Goal: Information Seeking & Learning: Learn about a topic

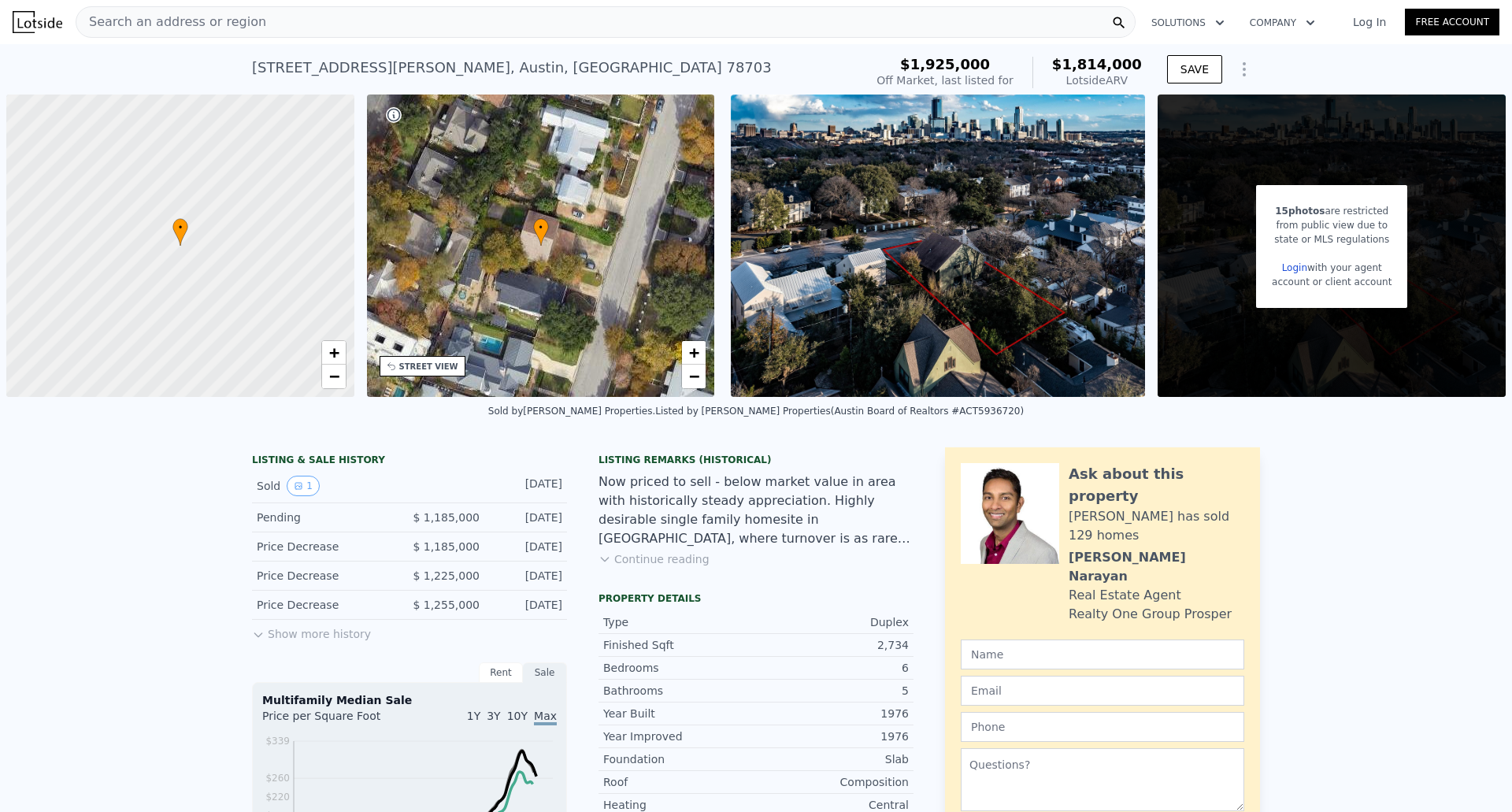
scroll to position [0, 6]
click at [1343, 63] on div "[STREET_ADDRESS][PERSON_NAME] No sales on record (~ARV $1.814m ) $1,925,000 Off…" at bounding box center [756, 70] width 1512 height 51
click at [251, 20] on div "Search an address or region" at bounding box center [605, 22] width 1060 height 32
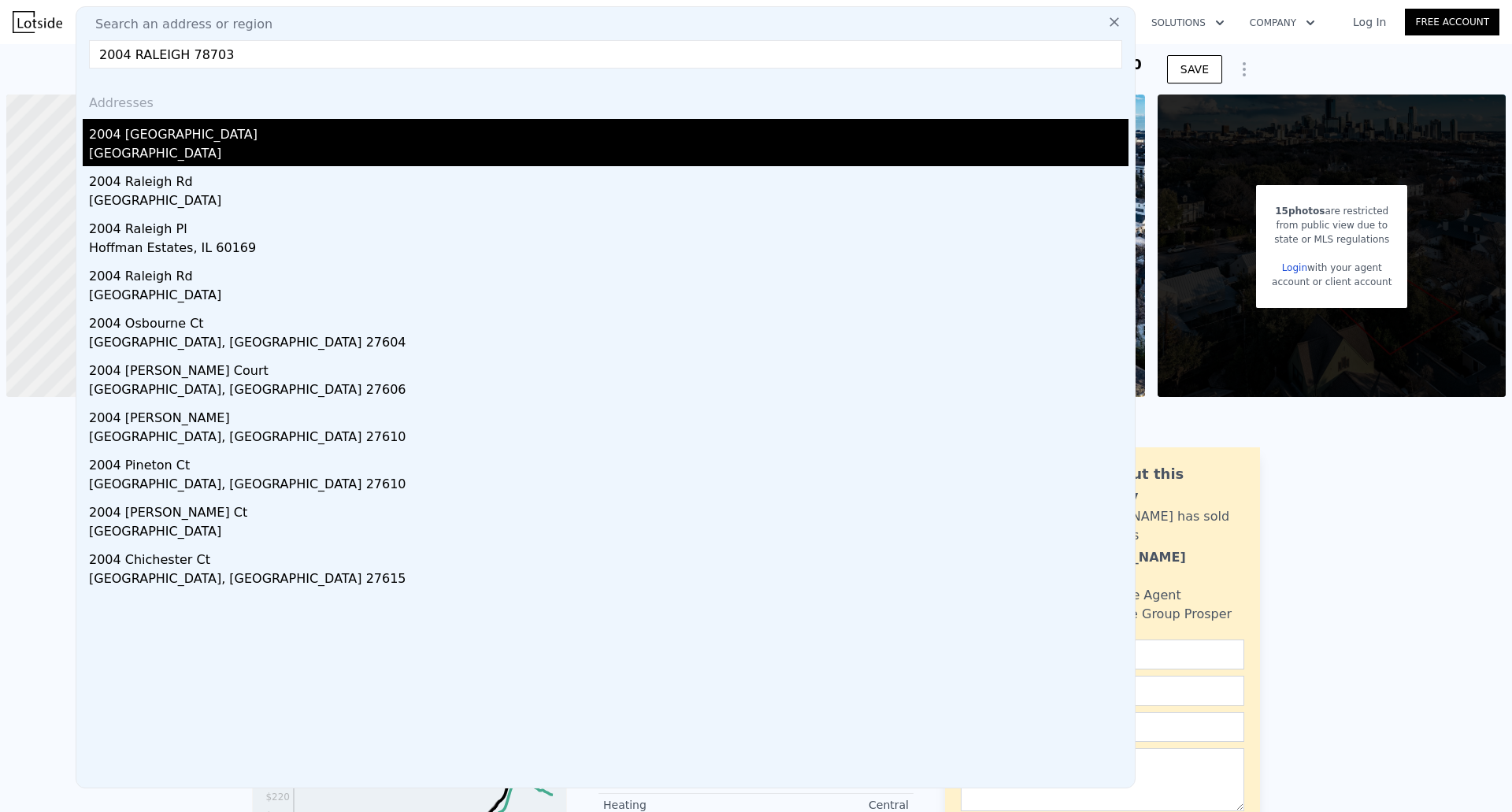
type input "2004 RALEIGH 78703"
click at [169, 164] on div "[GEOGRAPHIC_DATA]" at bounding box center [608, 155] width 1039 height 22
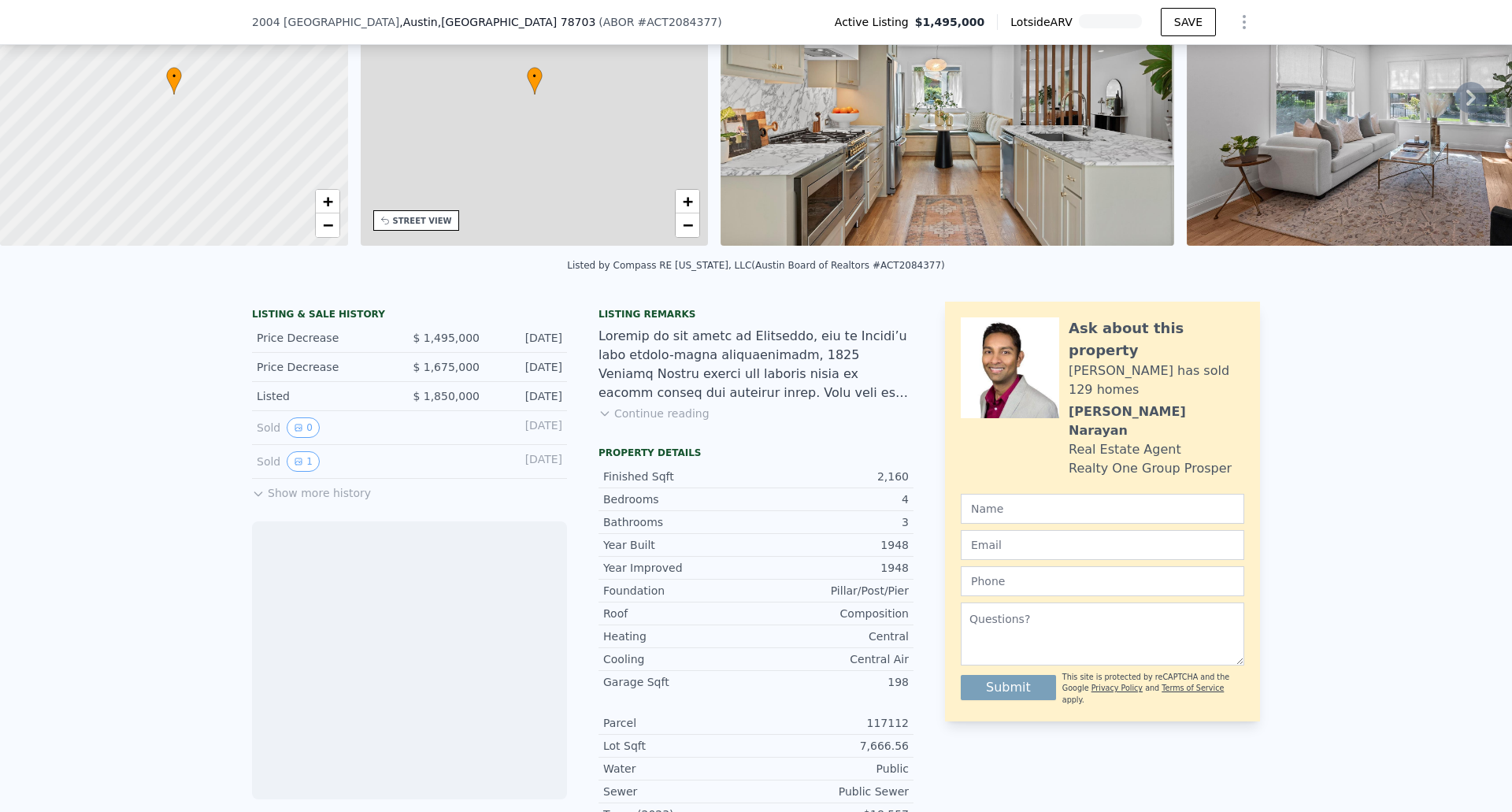
scroll to position [152, 0]
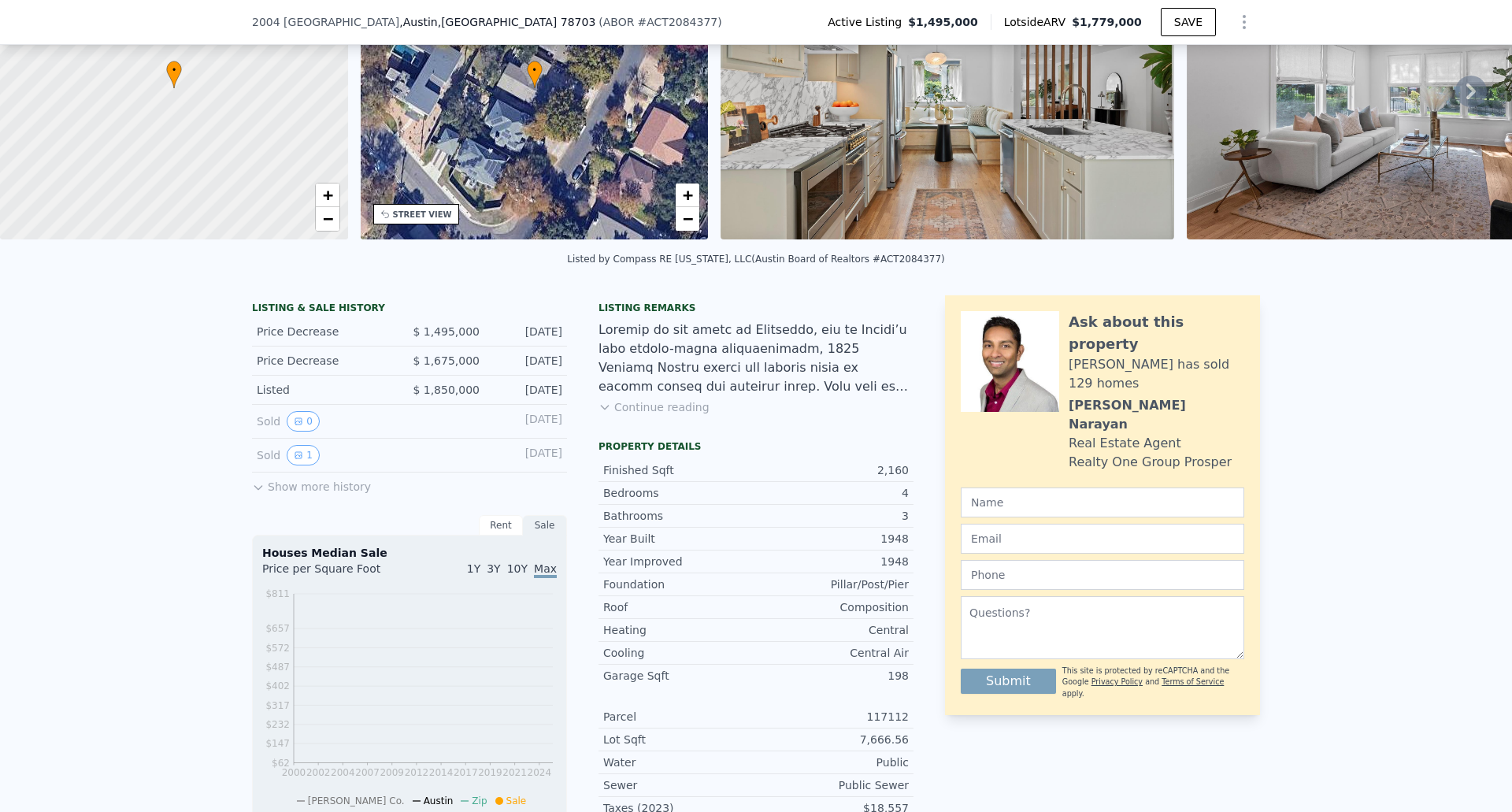
click at [308, 495] on button "Show more history" at bounding box center [311, 484] width 119 height 22
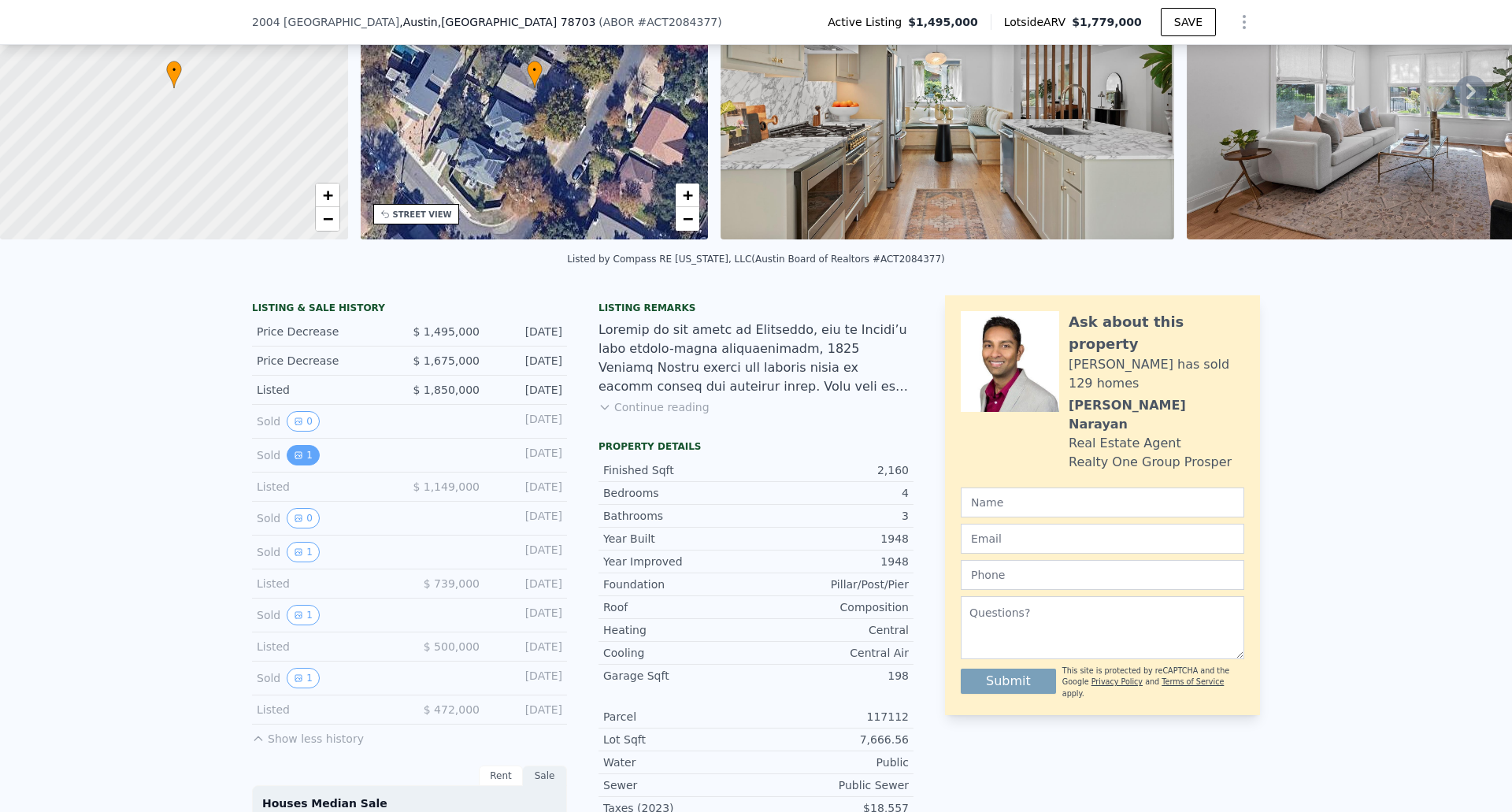
click at [295, 458] on icon "View historical data" at bounding box center [298, 455] width 6 height 6
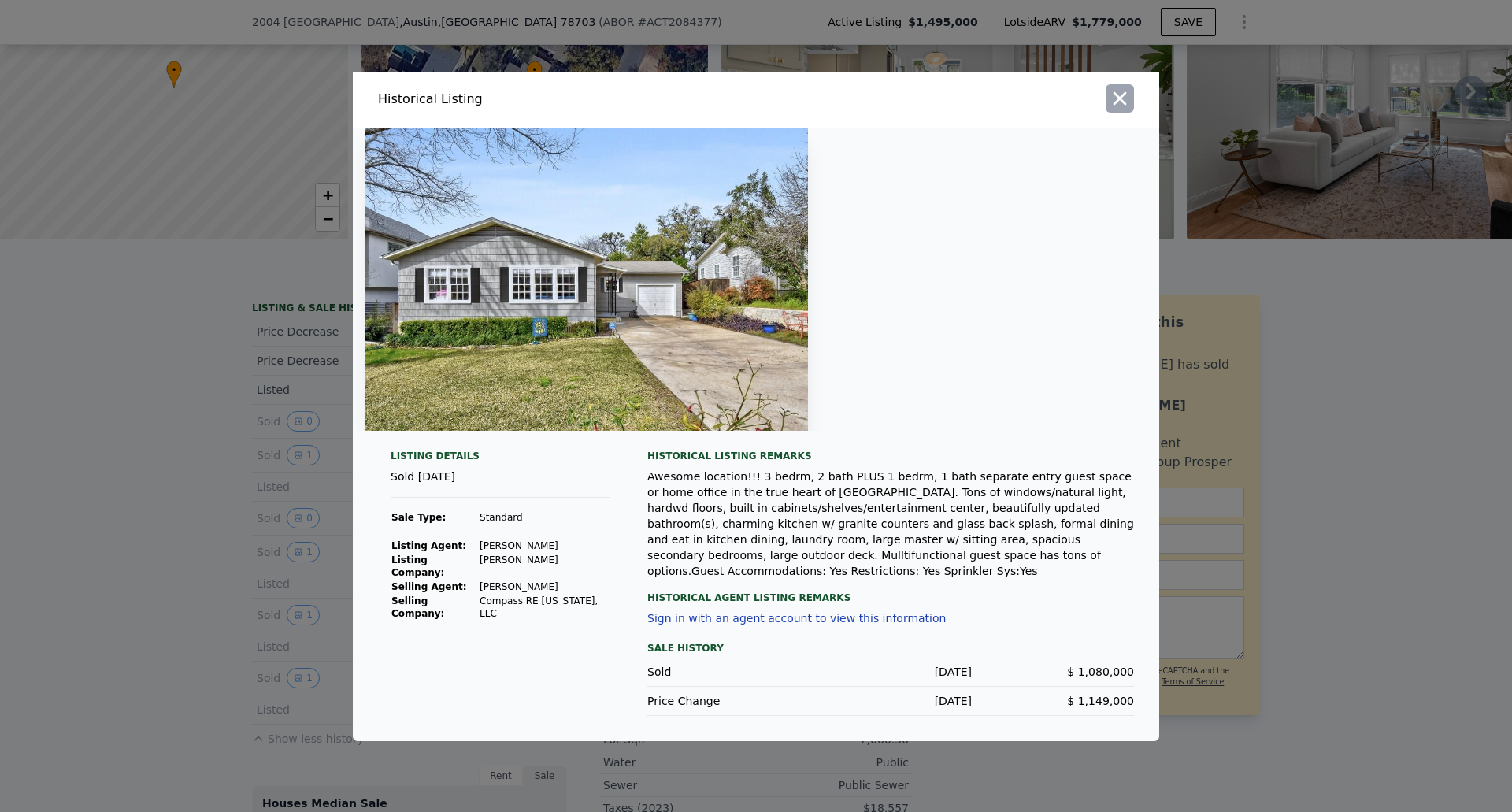
click at [1121, 104] on icon "button" at bounding box center [1120, 97] width 13 height 13
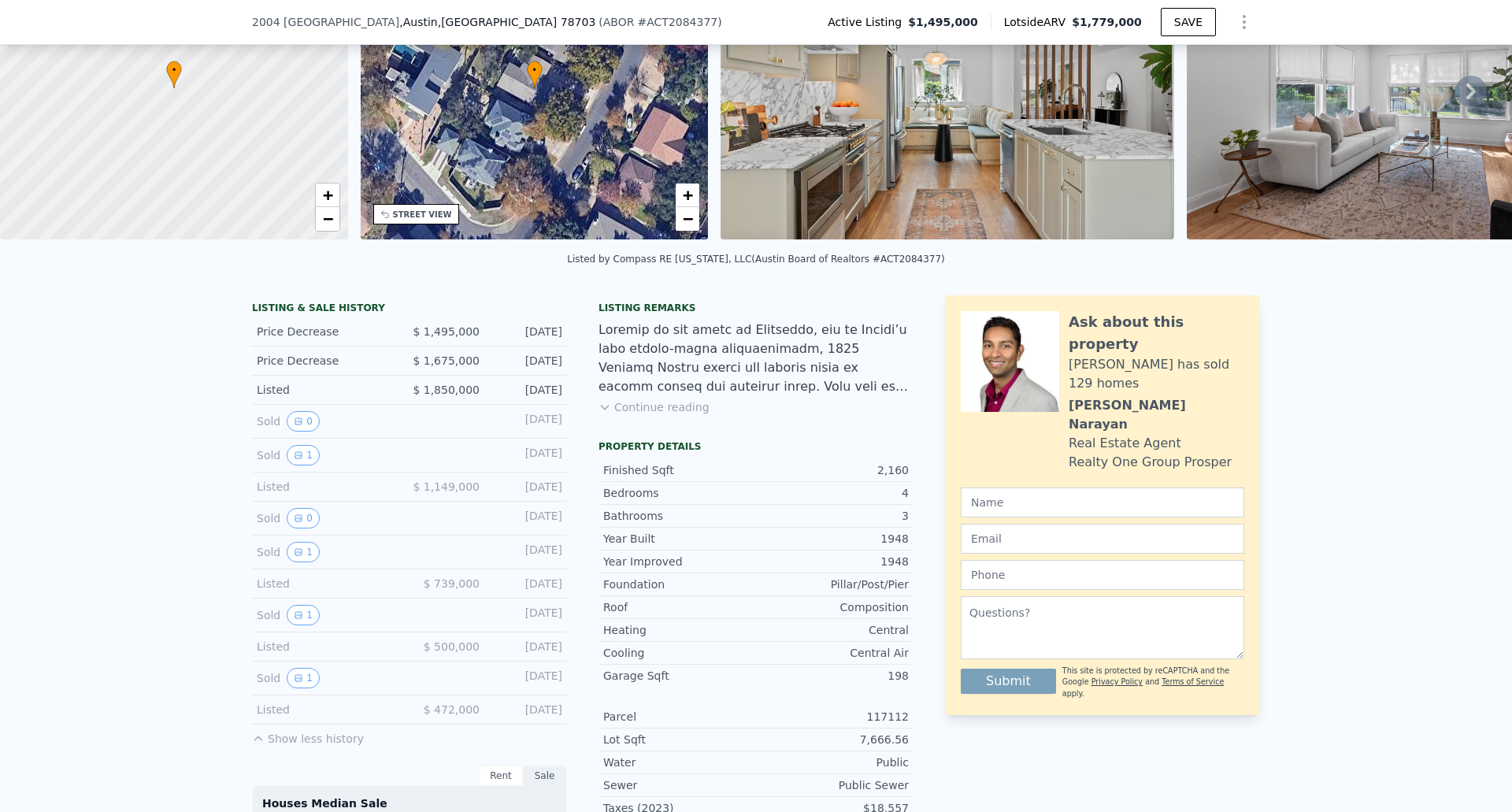
click at [160, 499] on div "LISTING & SALE HISTORY Price Decrease $ 1,495,000 [DATE] Price Decrease $ 1,675…" at bounding box center [756, 717] width 1512 height 869
click at [295, 555] on icon "View historical data" at bounding box center [298, 552] width 6 height 6
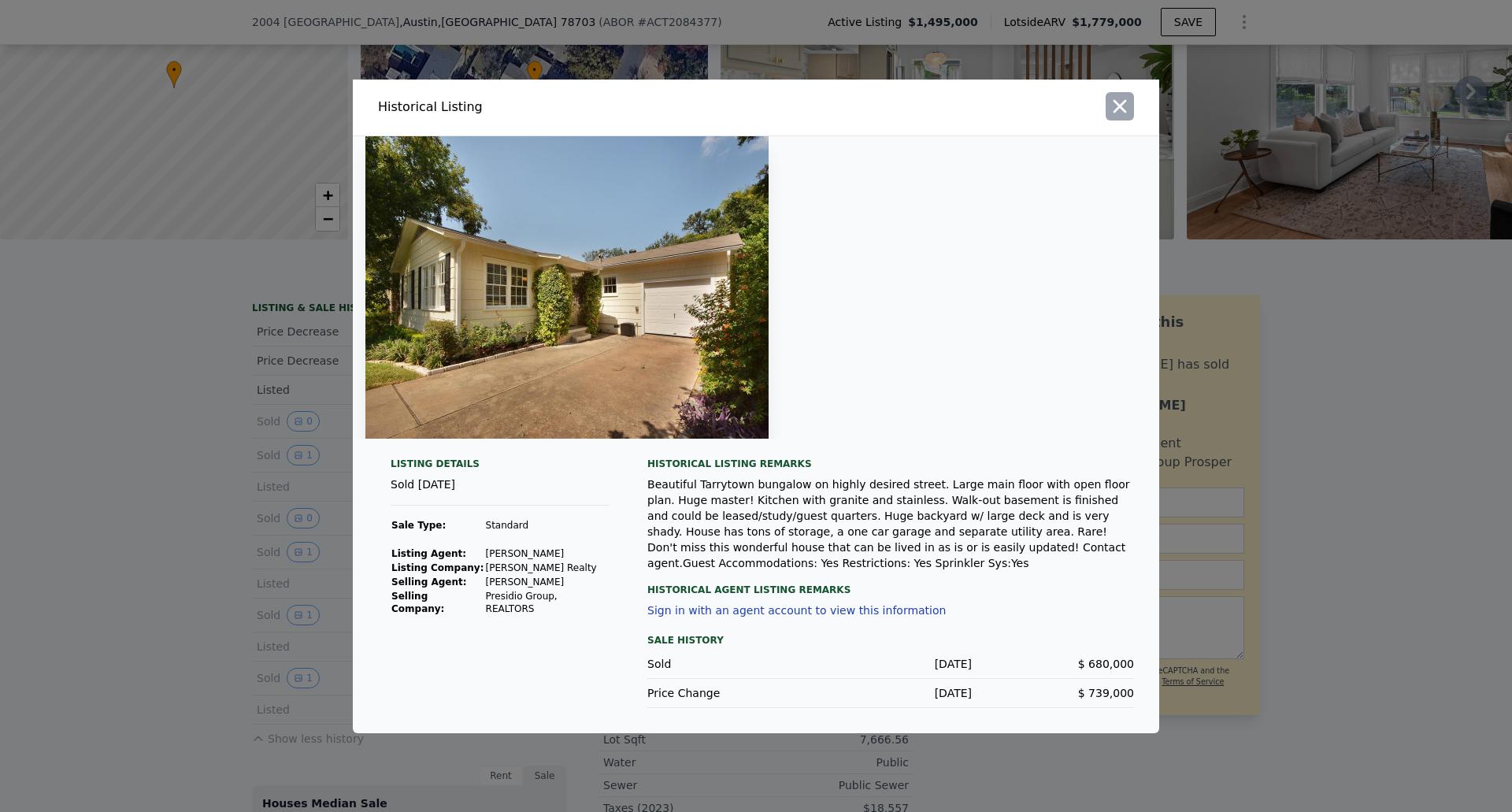
click at [1124, 112] on icon "button" at bounding box center [1120, 106] width 22 height 22
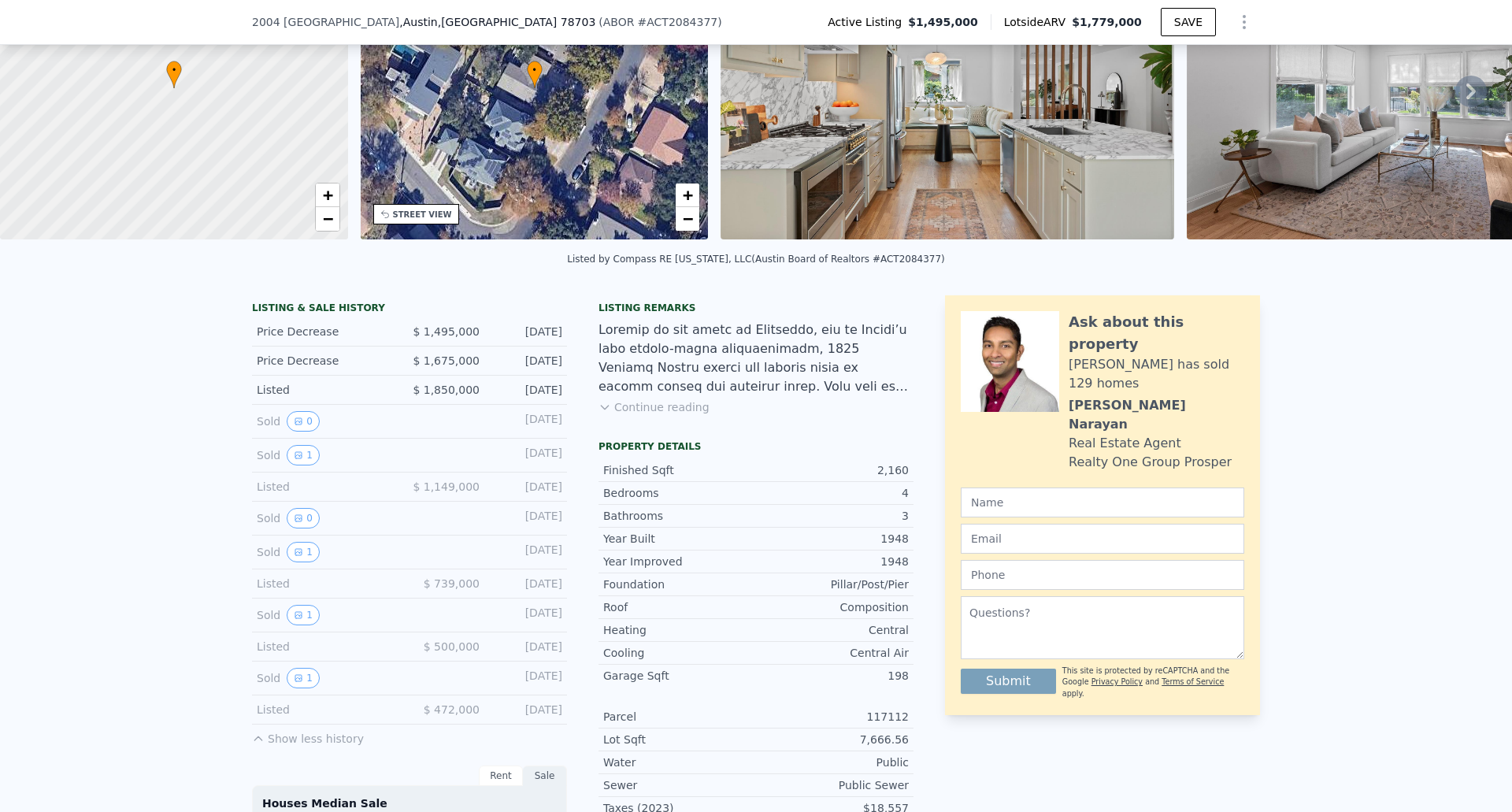
click at [784, 340] on div at bounding box center [756, 358] width 315 height 75
click at [639, 415] on button "Continue reading" at bounding box center [654, 407] width 111 height 16
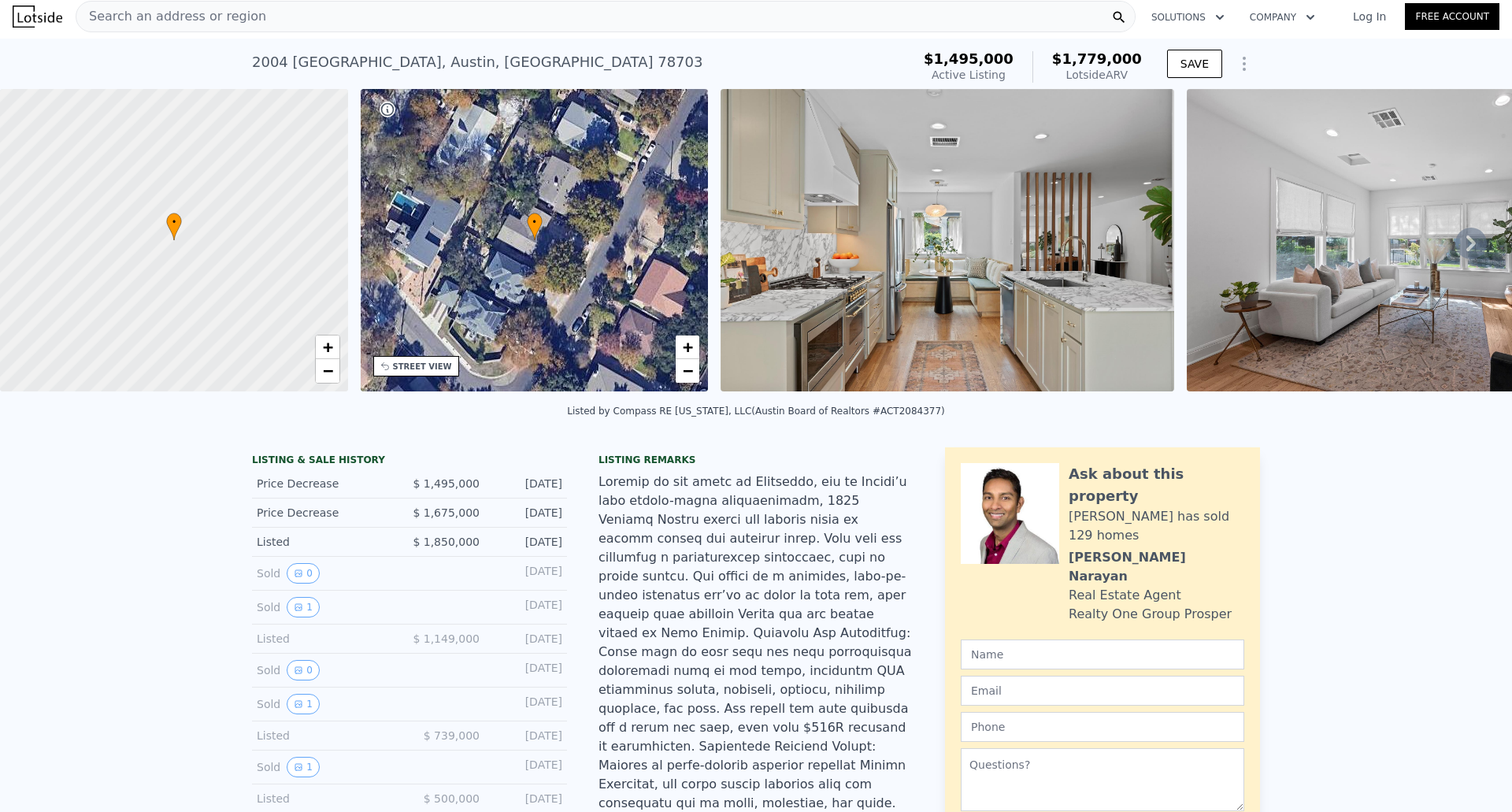
scroll to position [0, 0]
